Goal: Find specific page/section: Find specific page/section

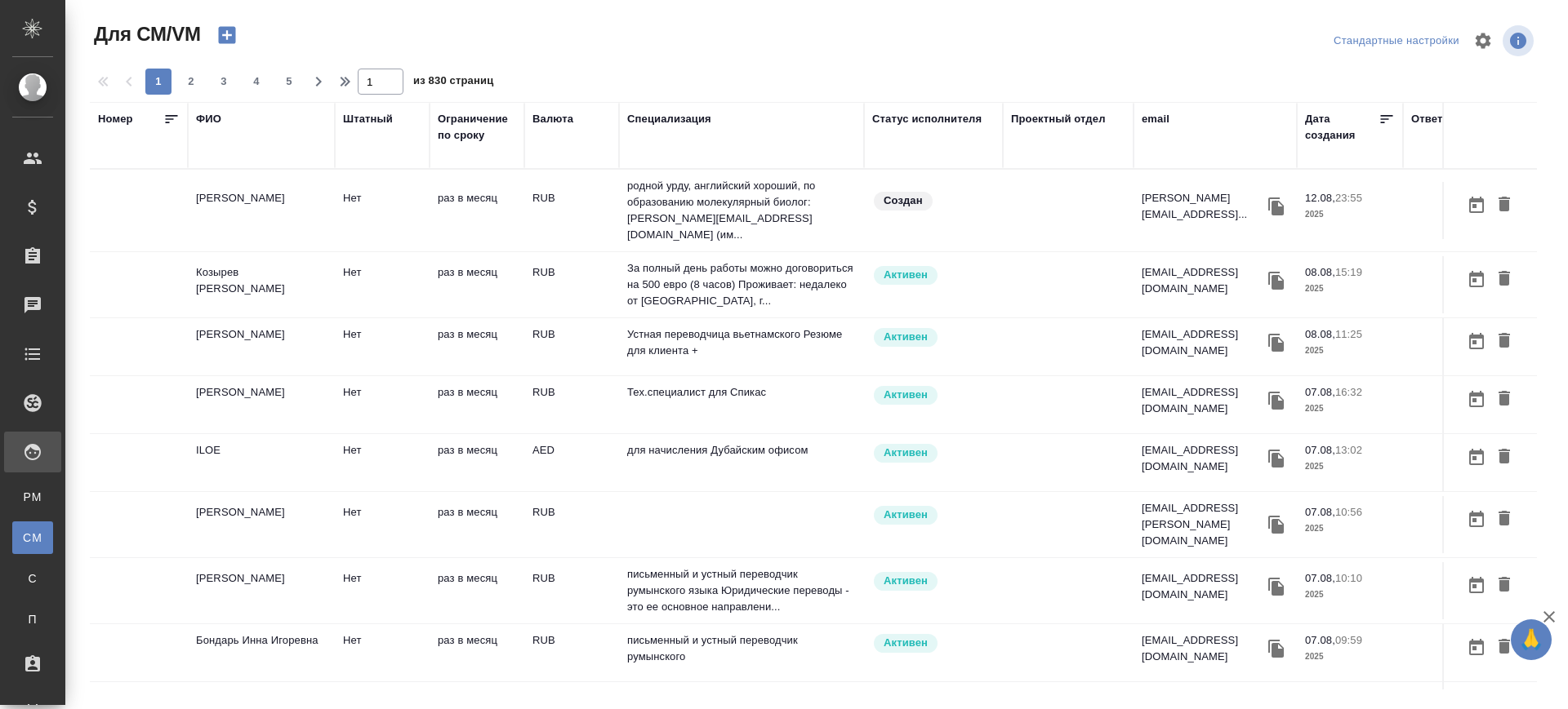
drag, startPoint x: 32, startPoint y: 495, endPoint x: 659, endPoint y: 120, distance: 730.6
click at [32, 495] on span "PM" at bounding box center [32, 498] width 25 height 16
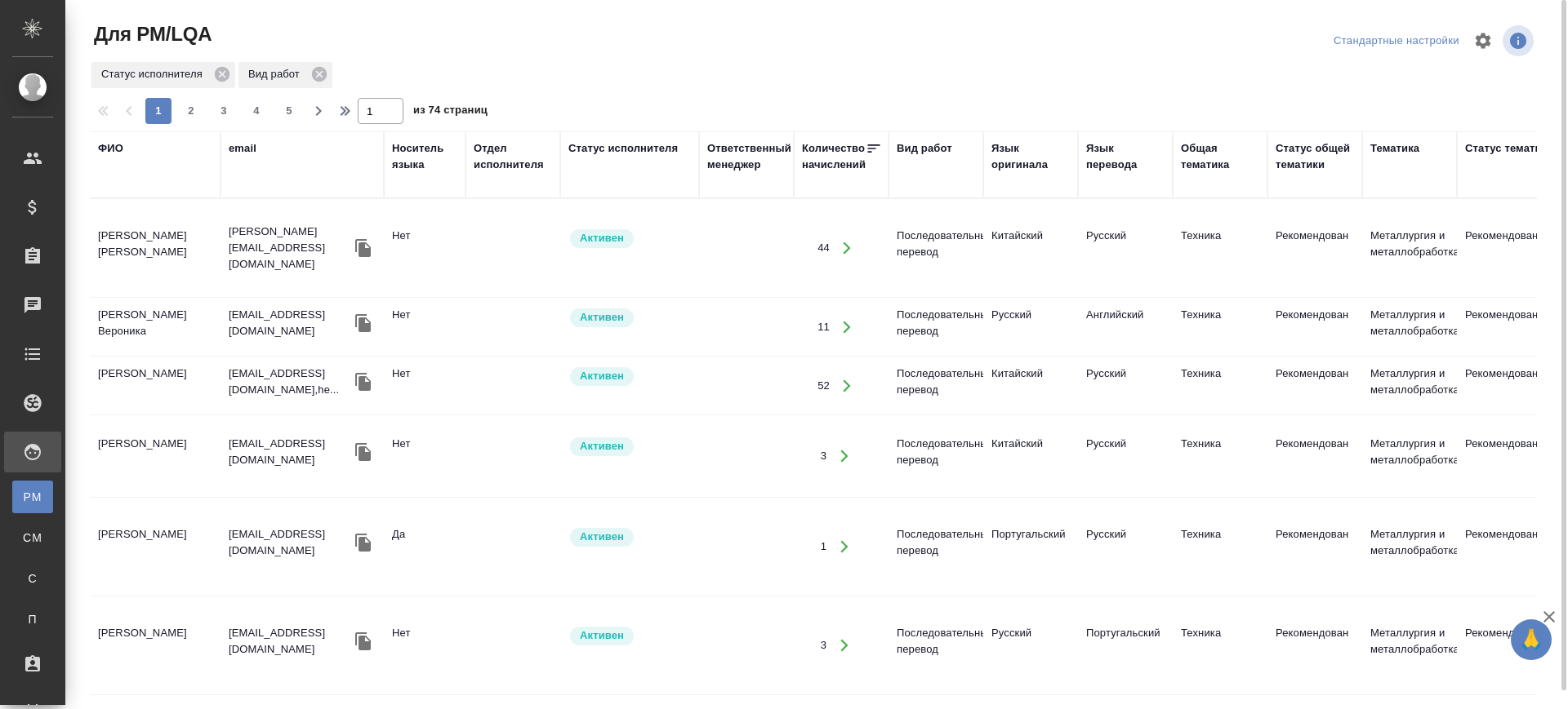
click at [580, 151] on div "Статус исполнителя" at bounding box center [623, 148] width 110 height 16
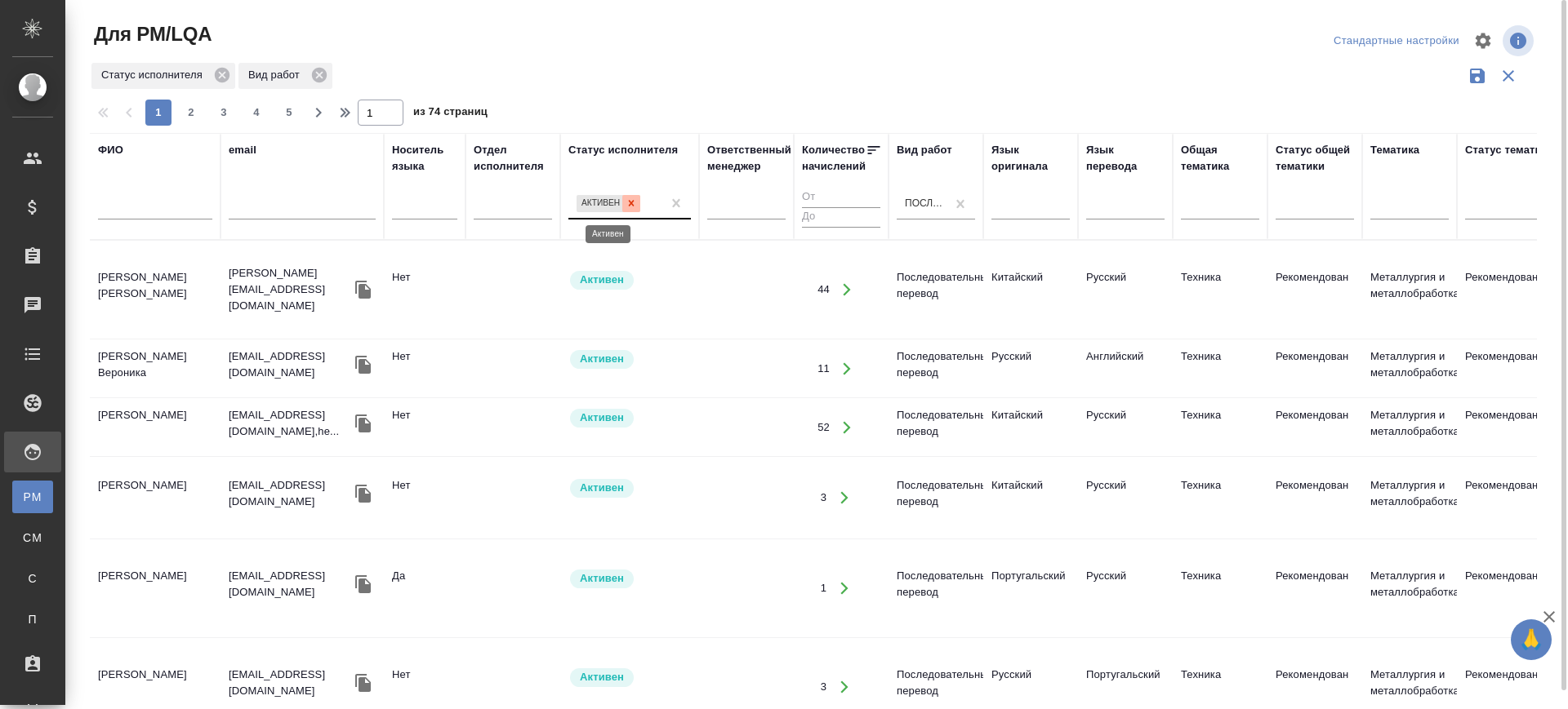
click at [628, 201] on icon at bounding box center [632, 203] width 11 height 11
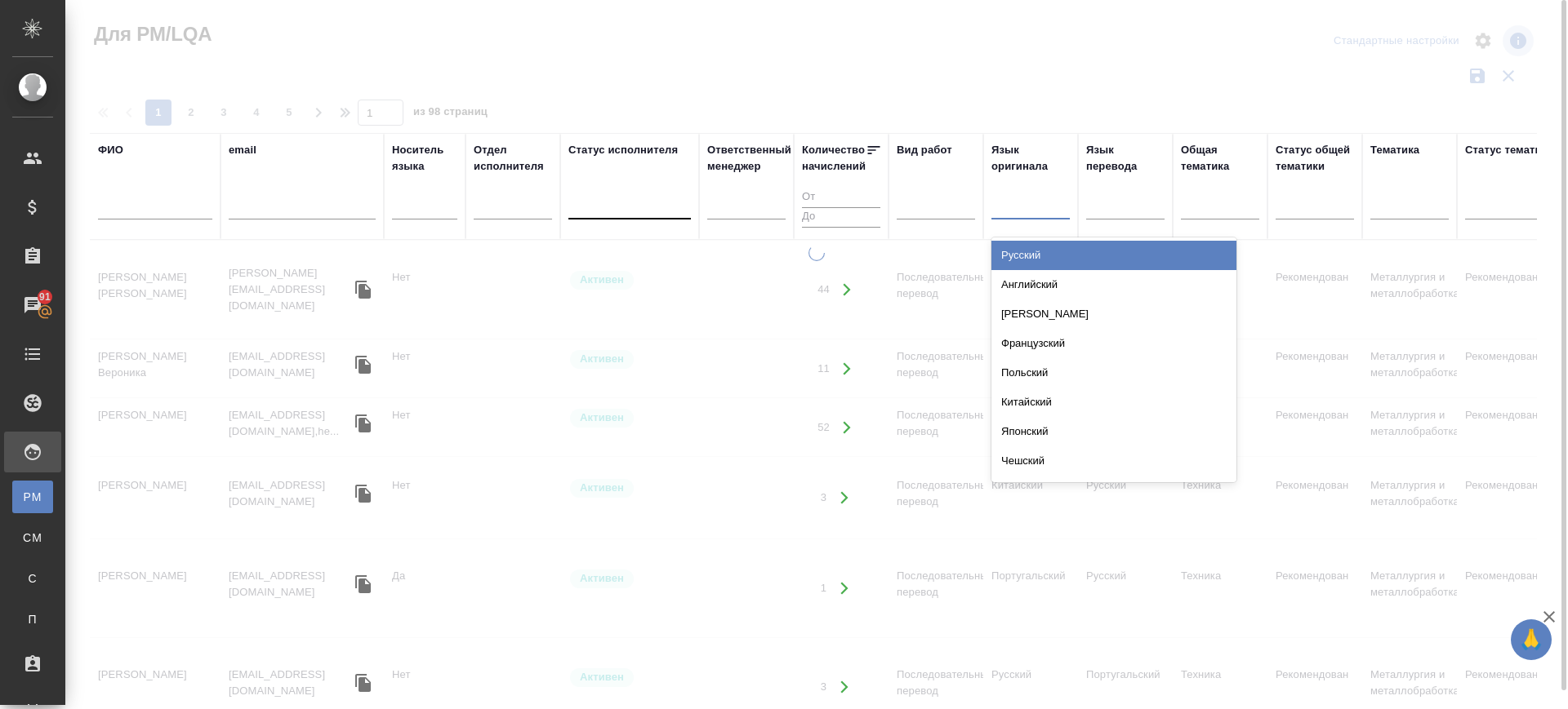
click at [1057, 207] on div at bounding box center [1031, 204] width 79 height 24
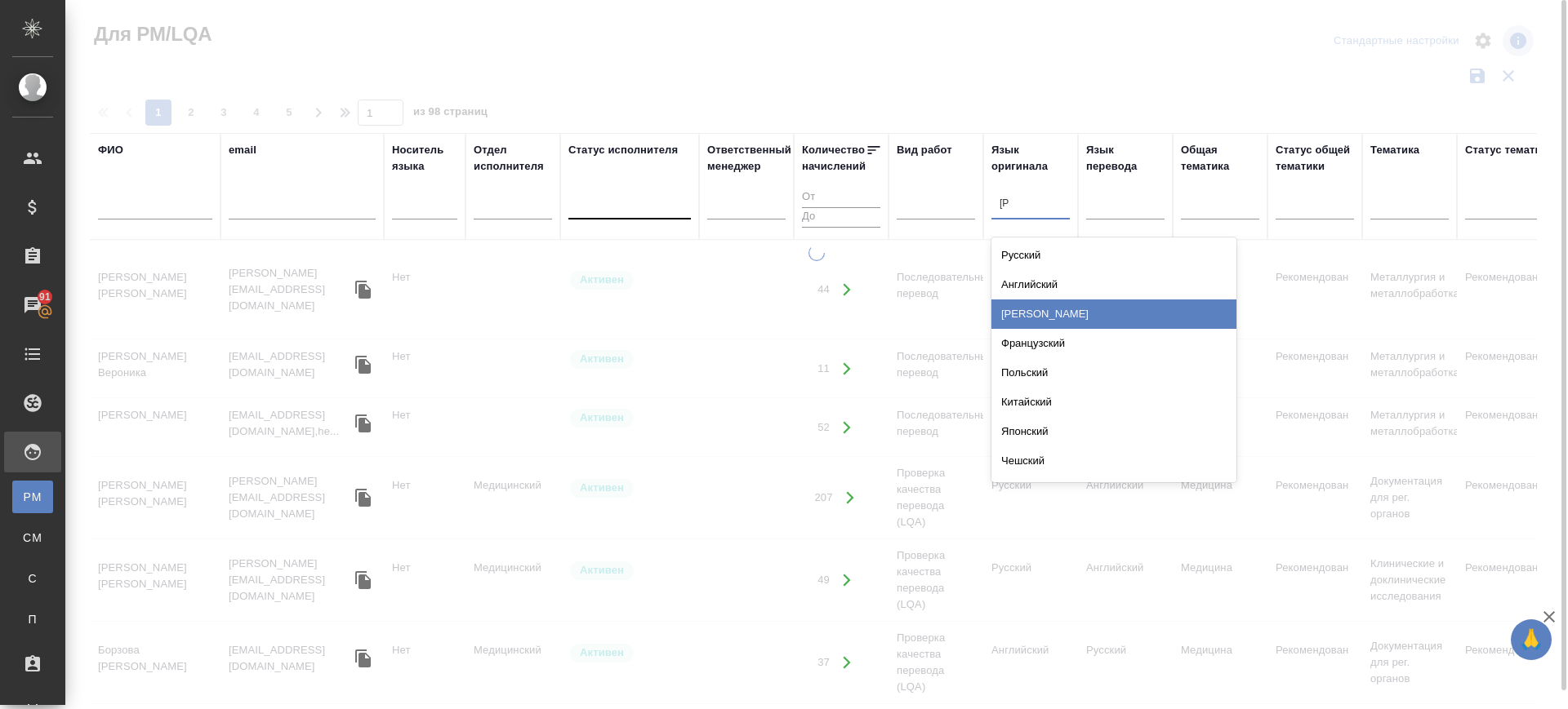
type input "ИВ"
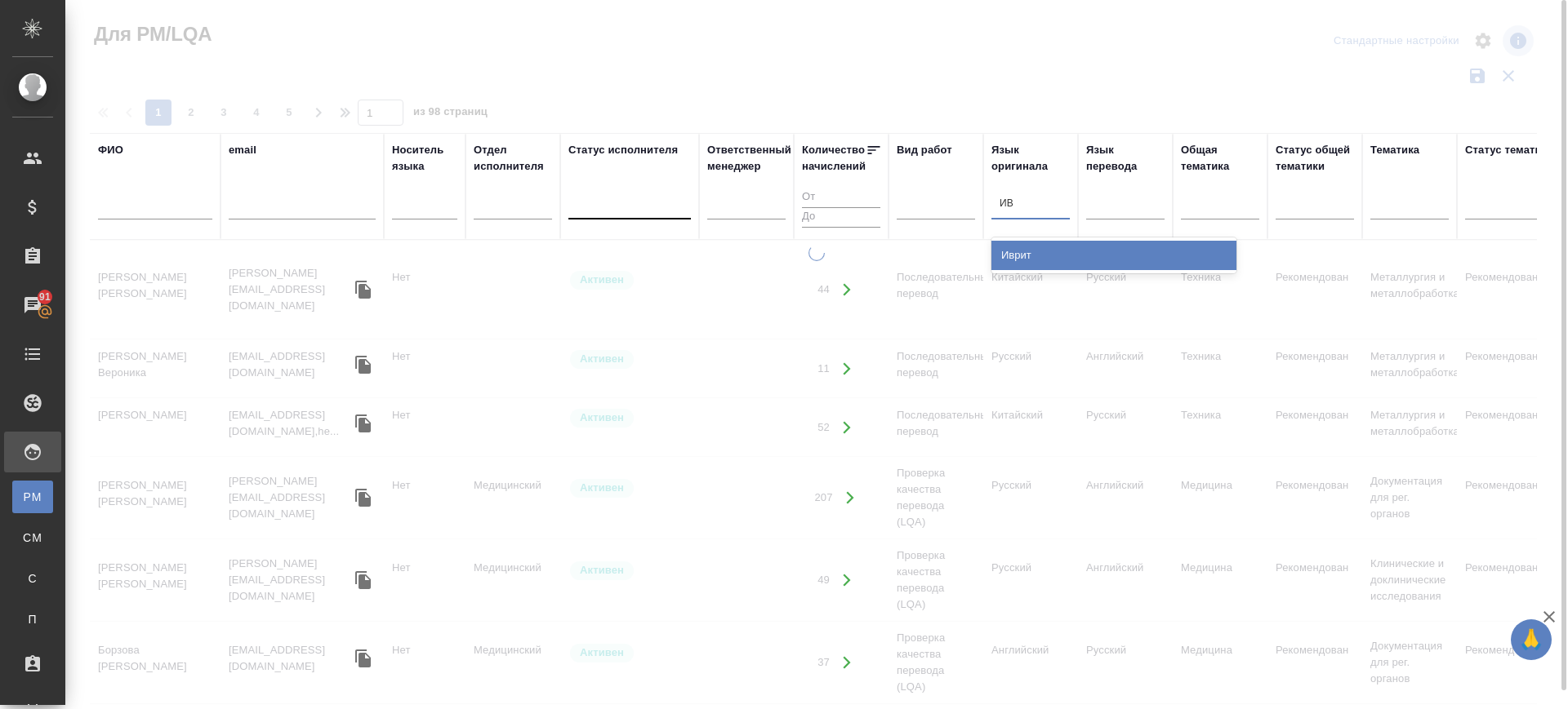
click at [1016, 256] on div "Иврит" at bounding box center [1114, 255] width 245 height 29
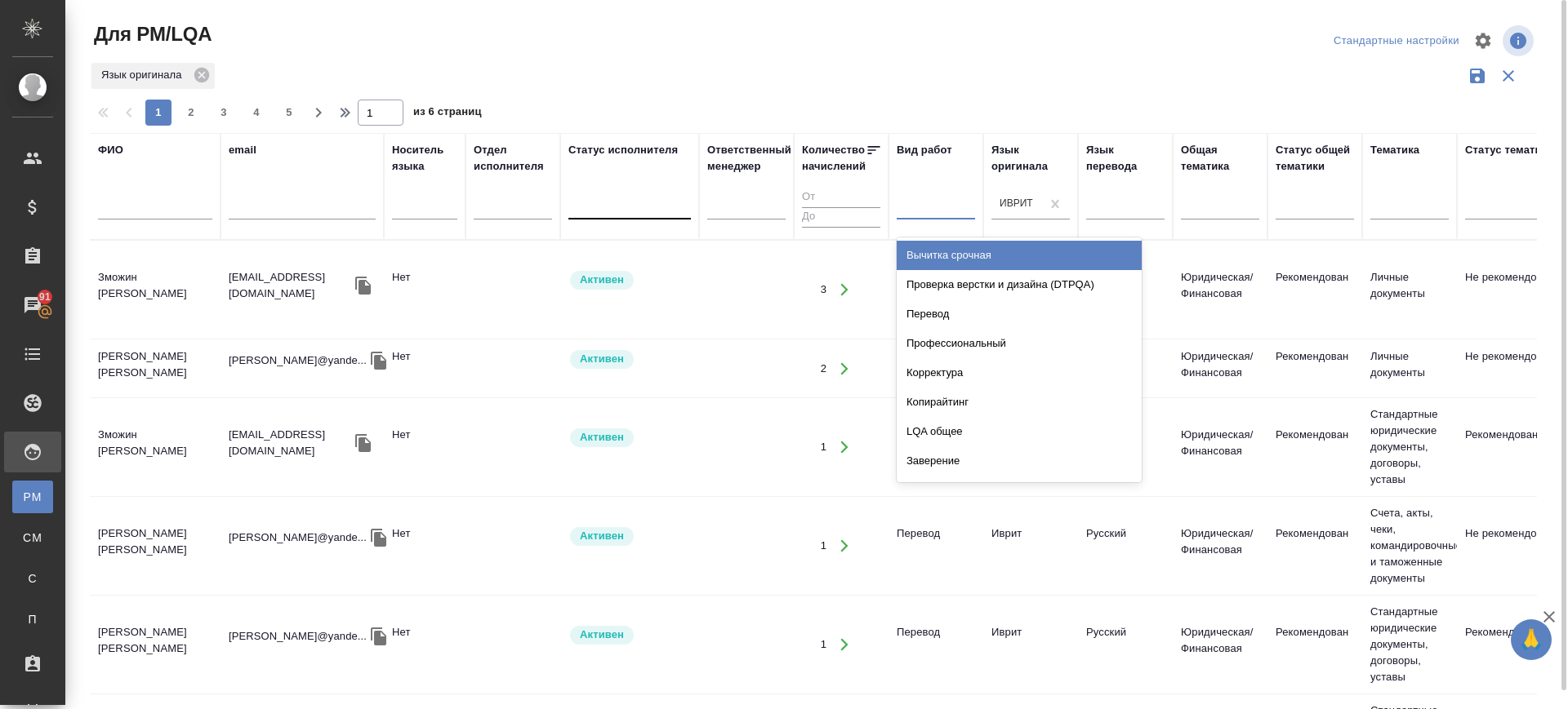
click at [908, 213] on div at bounding box center [936, 204] width 79 height 24
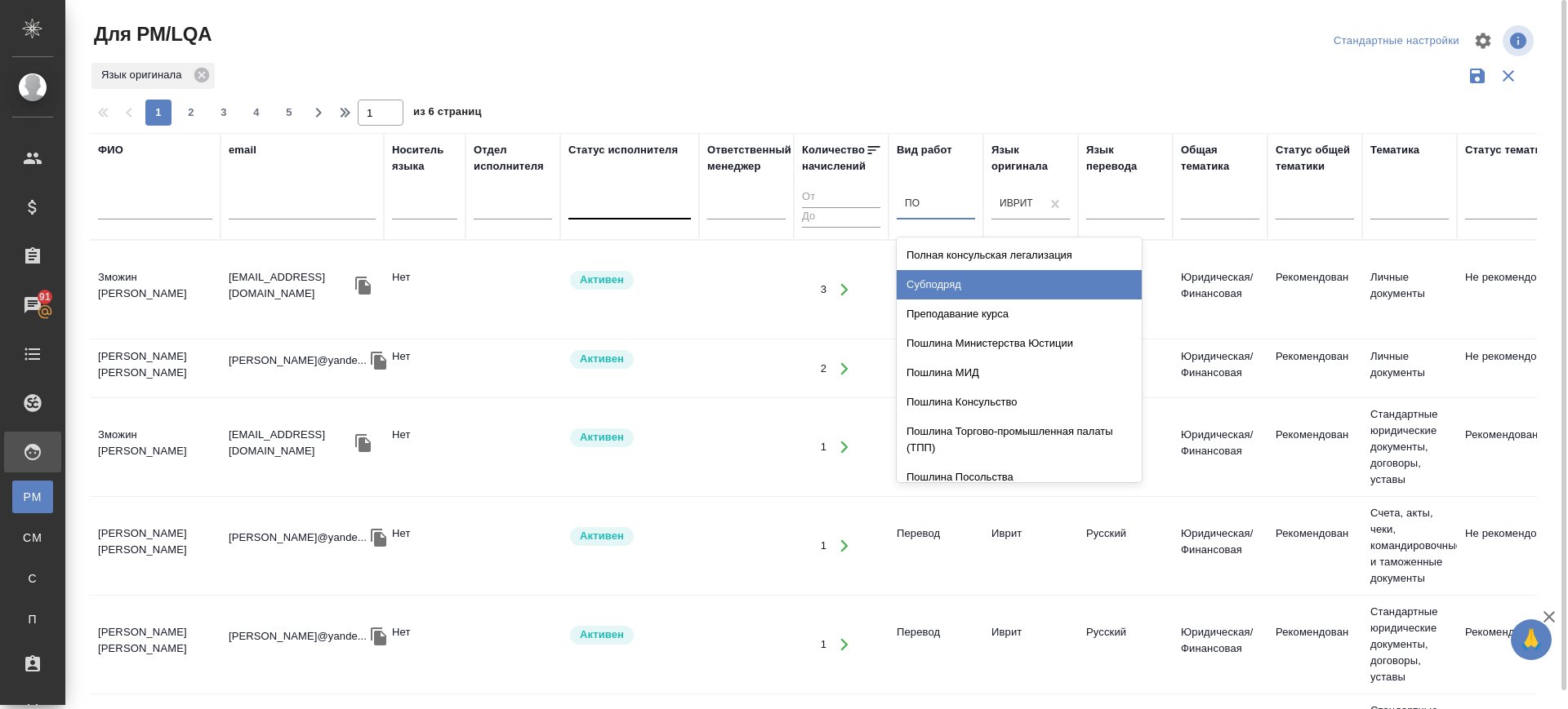
type input "ПОС"
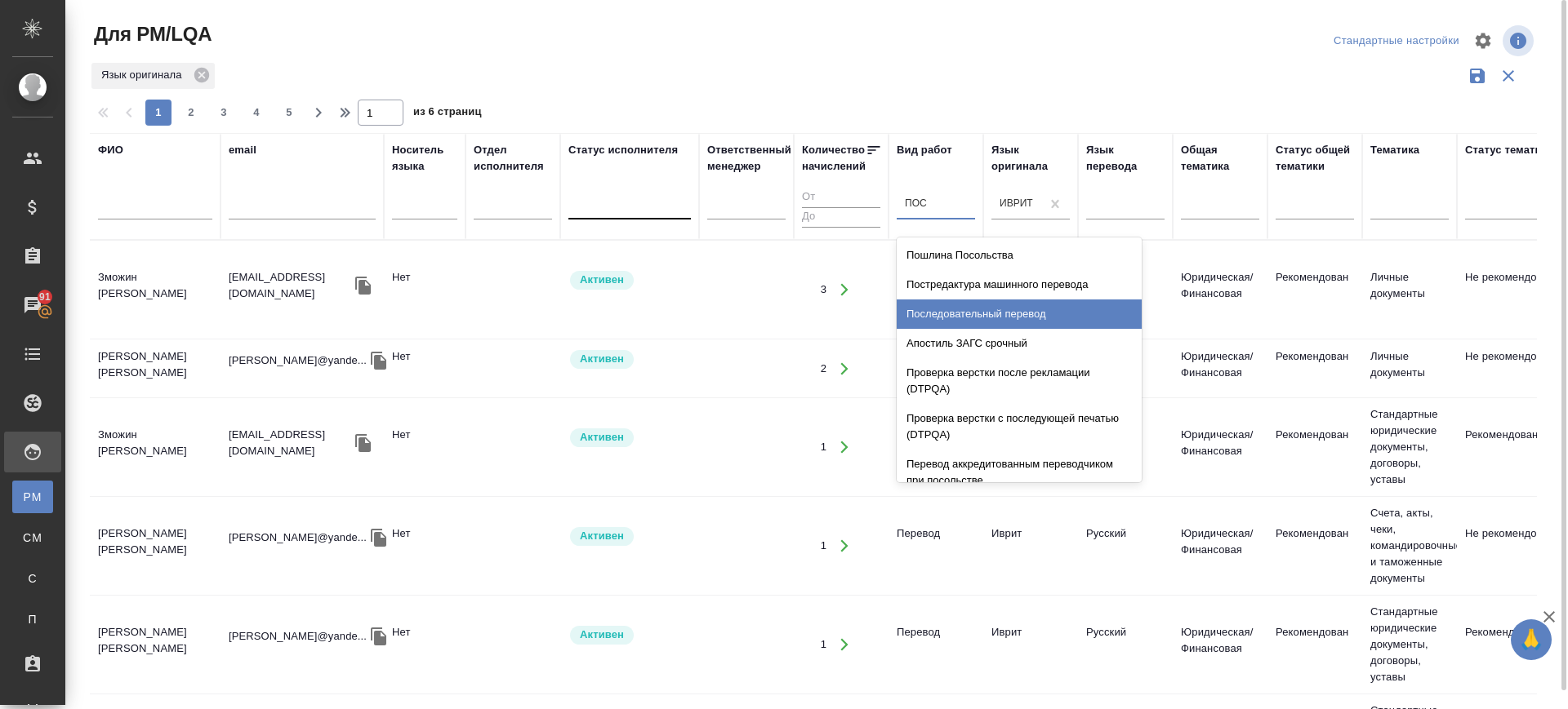
click at [975, 313] on div "Последовательный перевод" at bounding box center [1020, 314] width 245 height 29
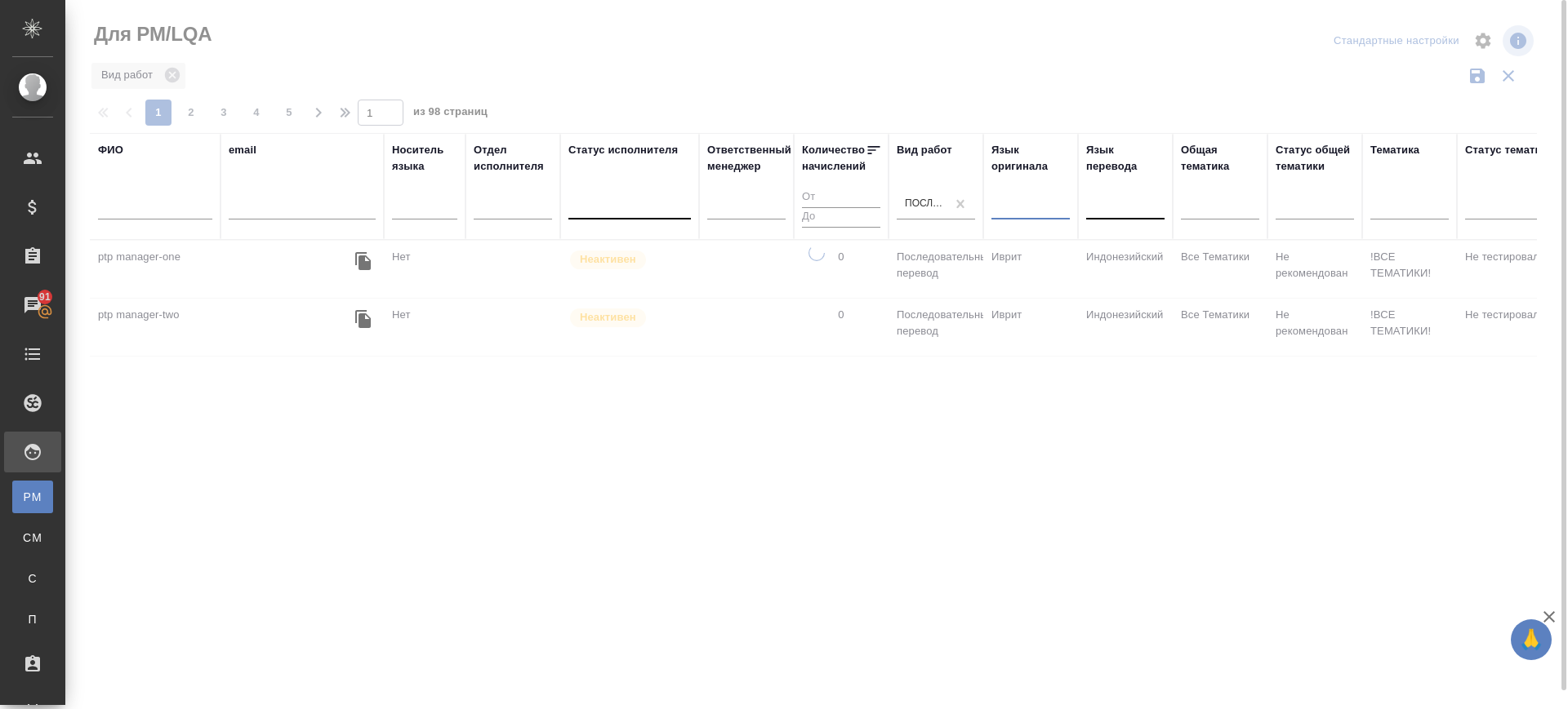
click at [1103, 211] on div at bounding box center [1126, 204] width 79 height 24
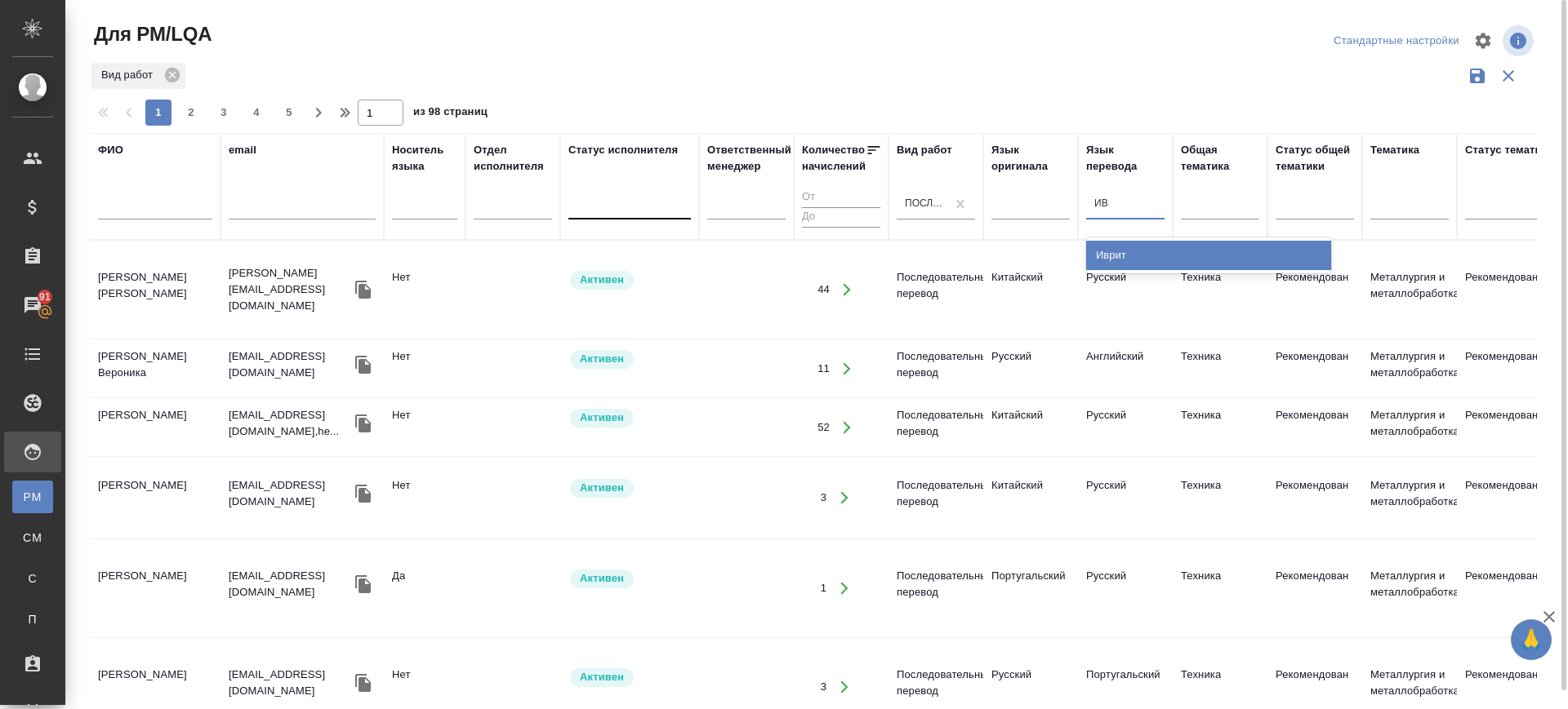
type input "ИВР"
click at [1119, 252] on div "Иврит" at bounding box center [1209, 255] width 245 height 29
